Goal: Information Seeking & Learning: Learn about a topic

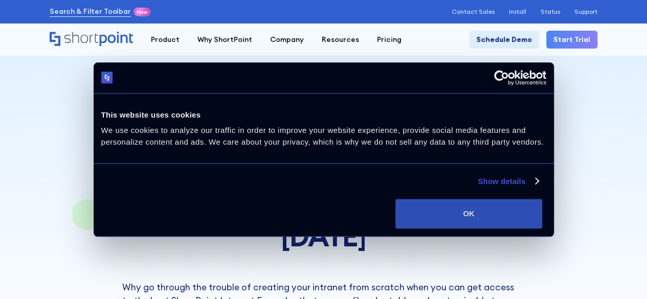
click at [542, 219] on button "OK" at bounding box center [469, 214] width 147 height 30
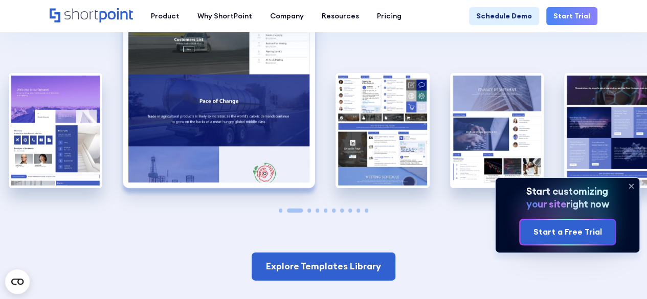
scroll to position [1451, 0]
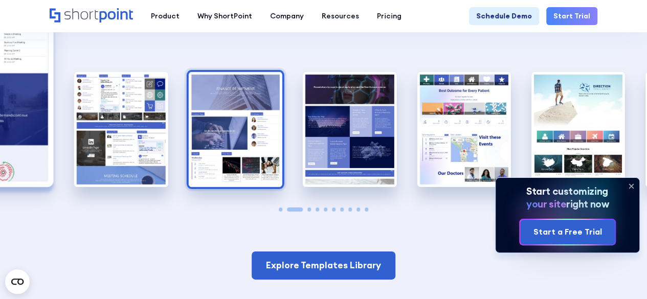
click at [202, 105] on img "4 / 10" at bounding box center [235, 129] width 94 height 115
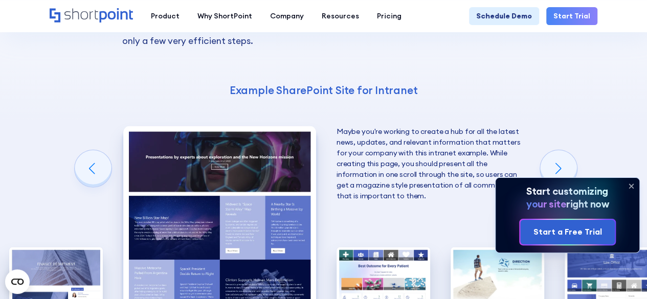
scroll to position [1273, 0]
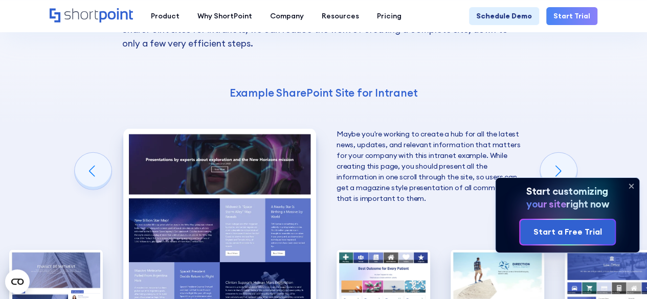
click at [635, 187] on icon at bounding box center [631, 186] width 16 height 16
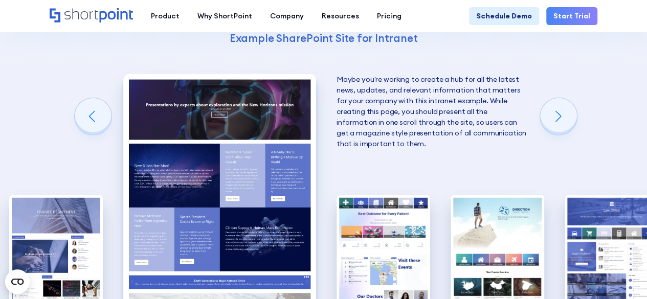
scroll to position [1328, 0]
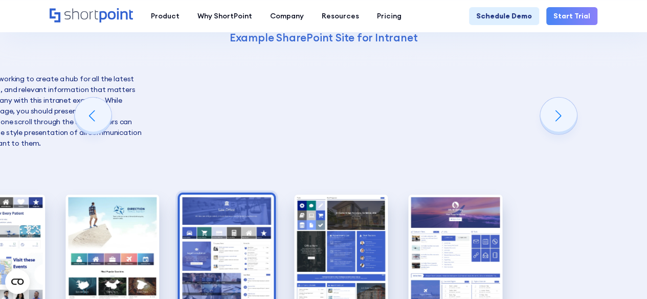
click at [189, 209] on img "8 / 10" at bounding box center [227, 252] width 94 height 115
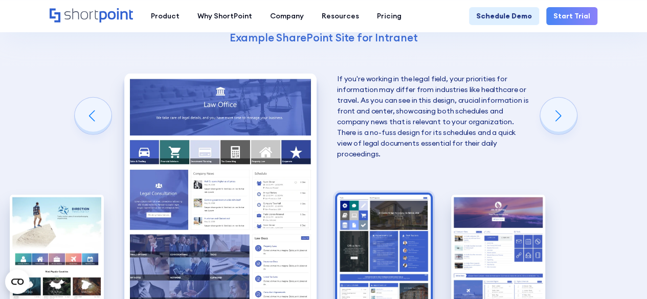
click at [430, 195] on img "9 / 10" at bounding box center [384, 252] width 94 height 115
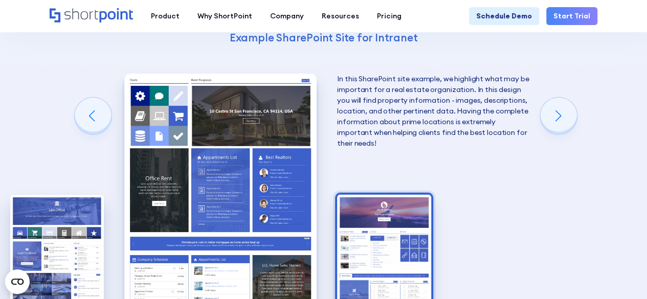
click at [392, 223] on img "10 / 10" at bounding box center [384, 252] width 94 height 115
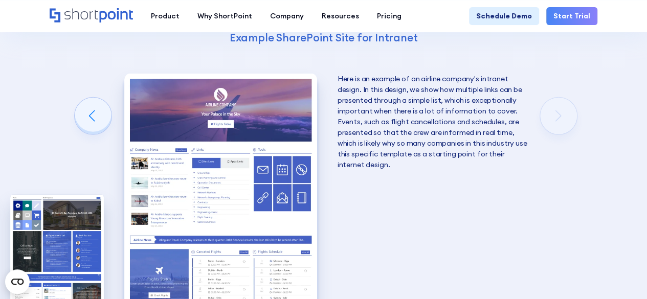
drag, startPoint x: 113, startPoint y: 208, endPoint x: 288, endPoint y: 221, distance: 175.4
click at [288, 221] on div "10 Best Intranet Page Examples You Can Use Below you will find a series of the …" at bounding box center [323, 122] width 647 height 612
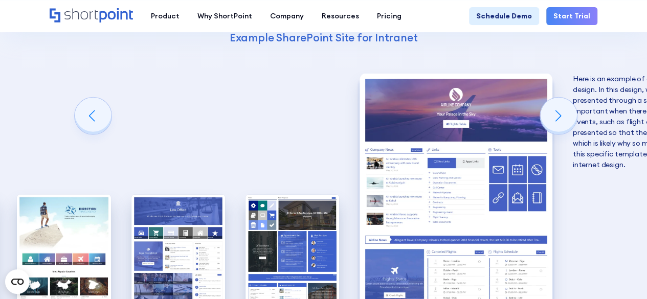
click at [543, 209] on img "10 / 10" at bounding box center [456, 192] width 192 height 236
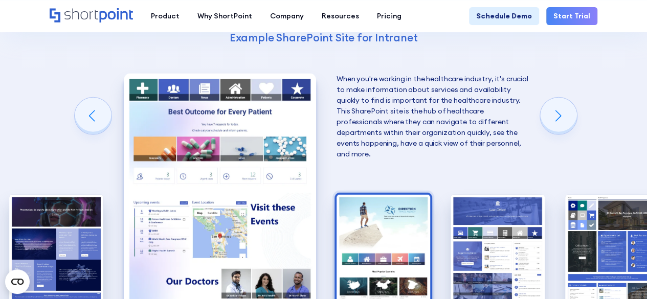
click at [380, 201] on img "7 / 10" at bounding box center [384, 252] width 94 height 115
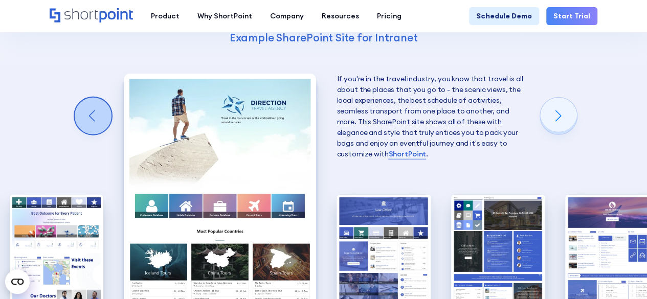
click at [101, 98] on div "Previous slide" at bounding box center [93, 116] width 37 height 37
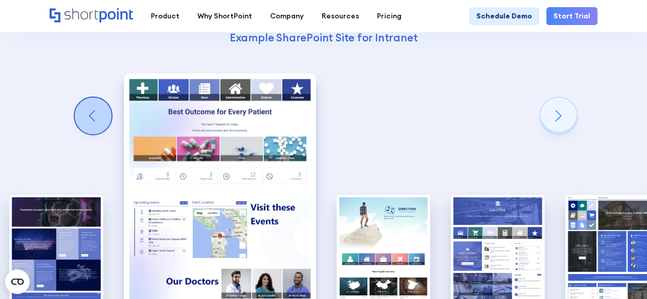
click at [101, 98] on div "Previous slide" at bounding box center [93, 116] width 37 height 37
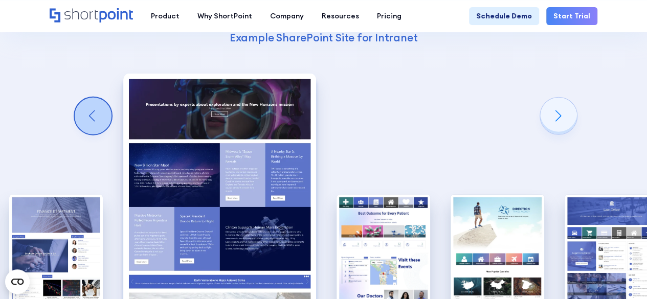
click at [101, 98] on div "Previous slide" at bounding box center [93, 116] width 37 height 37
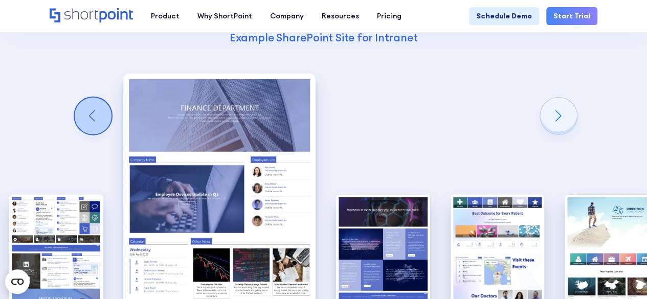
click at [101, 98] on div "Previous slide" at bounding box center [93, 116] width 37 height 37
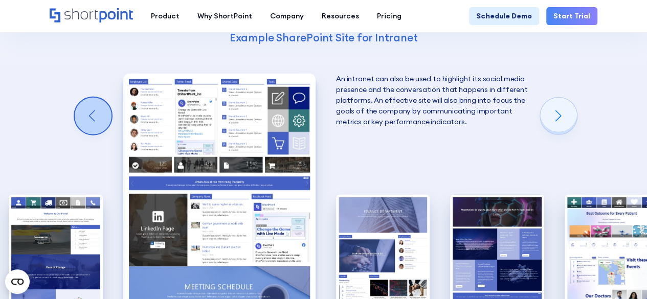
click at [83, 98] on div "Previous slide" at bounding box center [93, 116] width 37 height 37
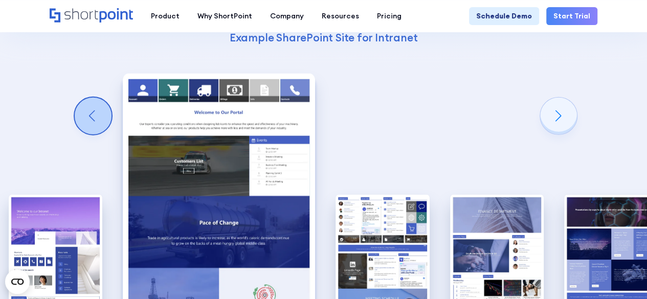
click at [83, 98] on div "Previous slide" at bounding box center [93, 116] width 37 height 37
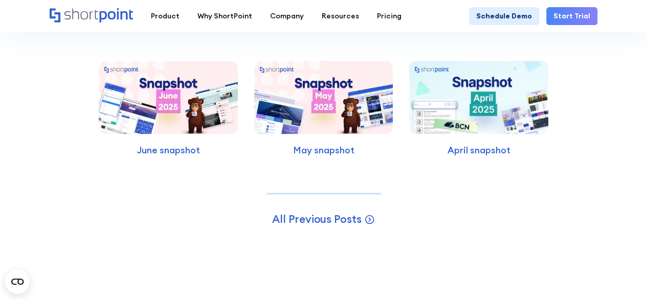
scroll to position [2336, 0]
